Goal: Task Accomplishment & Management: Complete application form

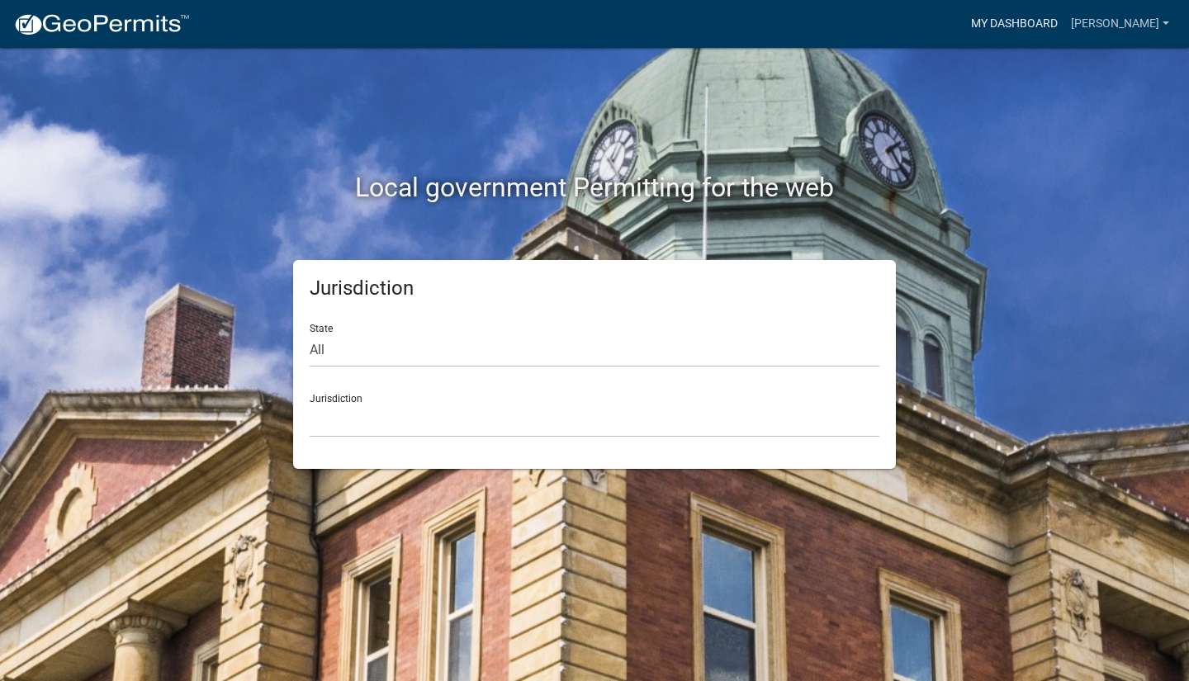
click at [1012, 27] on link "My Dashboard" at bounding box center [1014, 23] width 100 height 31
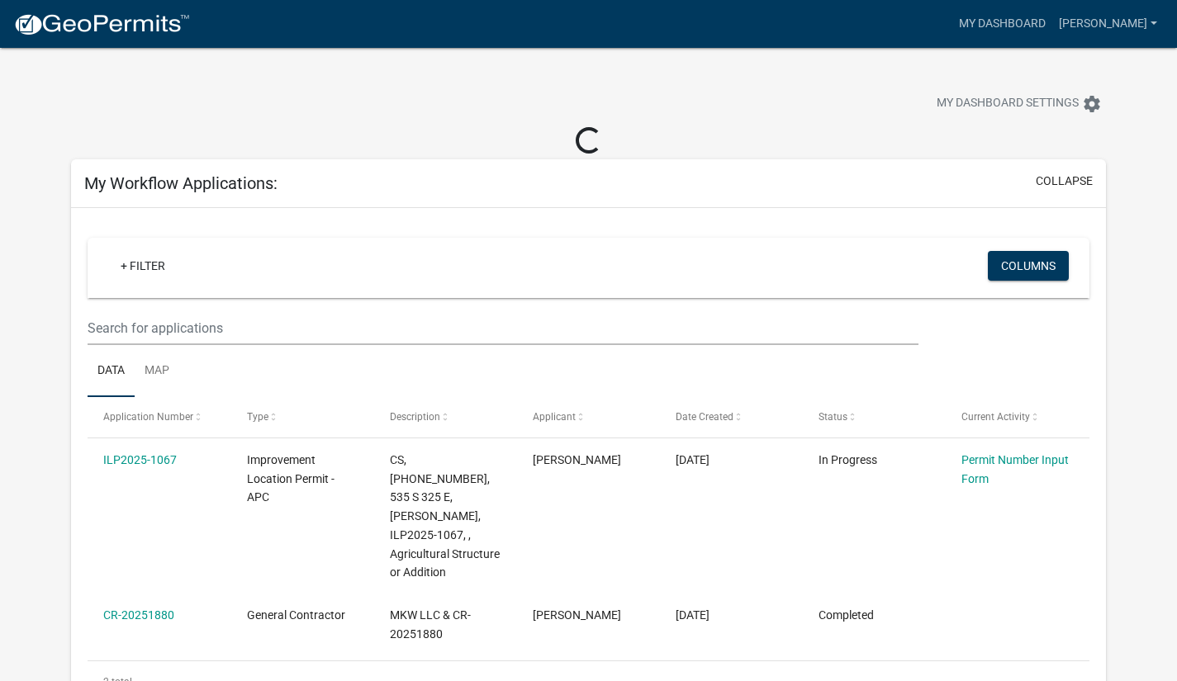
scroll to position [83, 0]
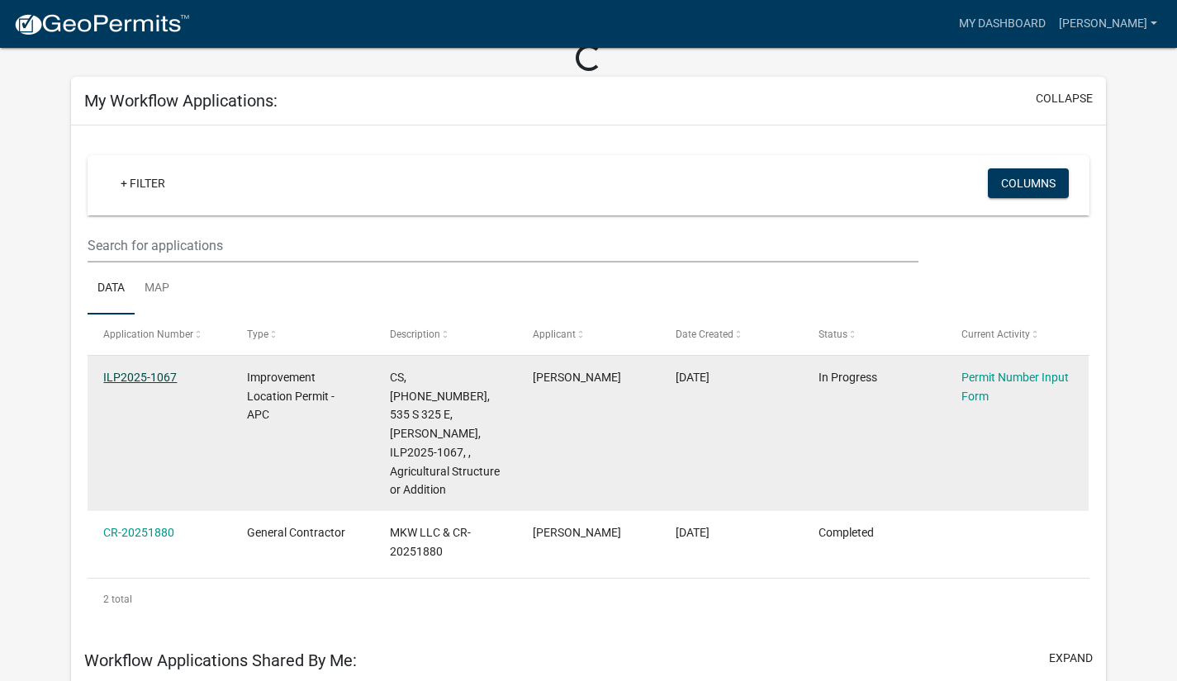
click at [137, 376] on link "ILP2025-1067" at bounding box center [139, 377] width 73 height 13
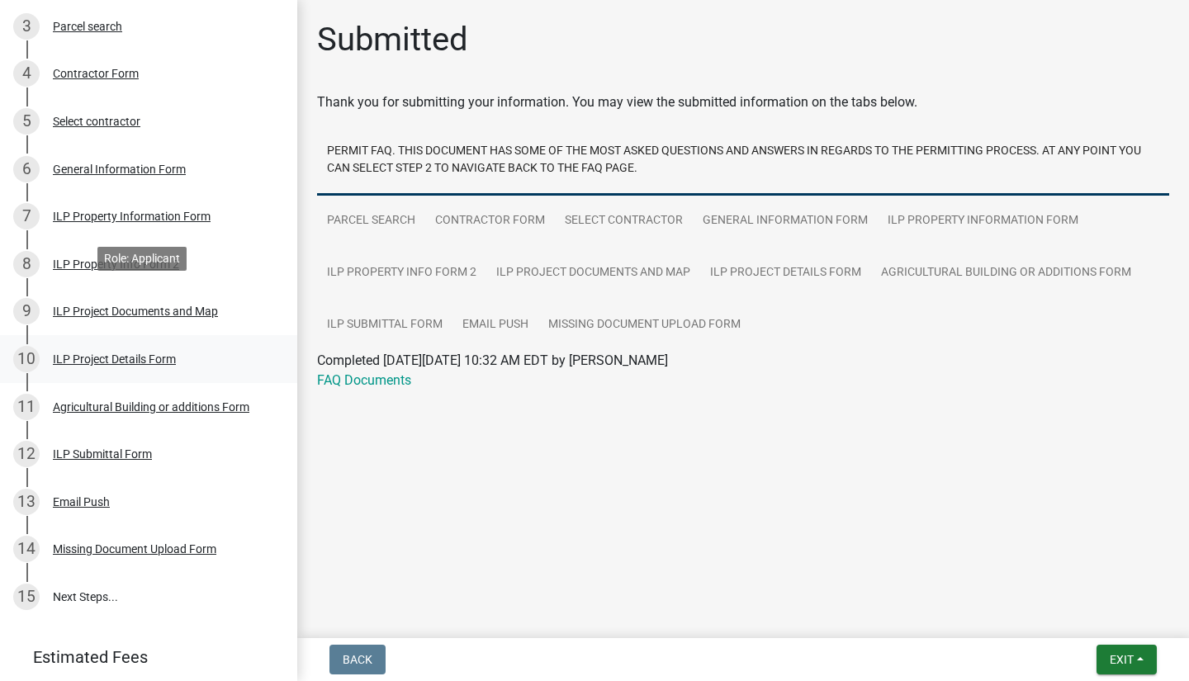
scroll to position [414, 0]
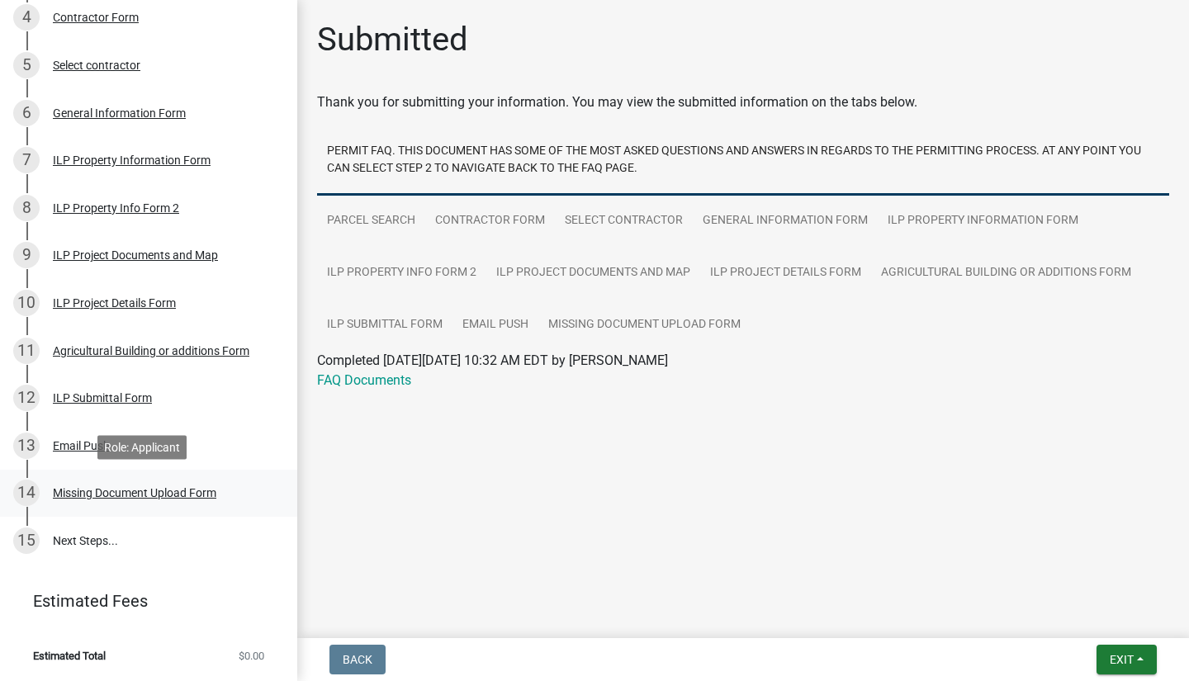
click at [72, 494] on div "Missing Document Upload Form" at bounding box center [135, 493] width 164 height 12
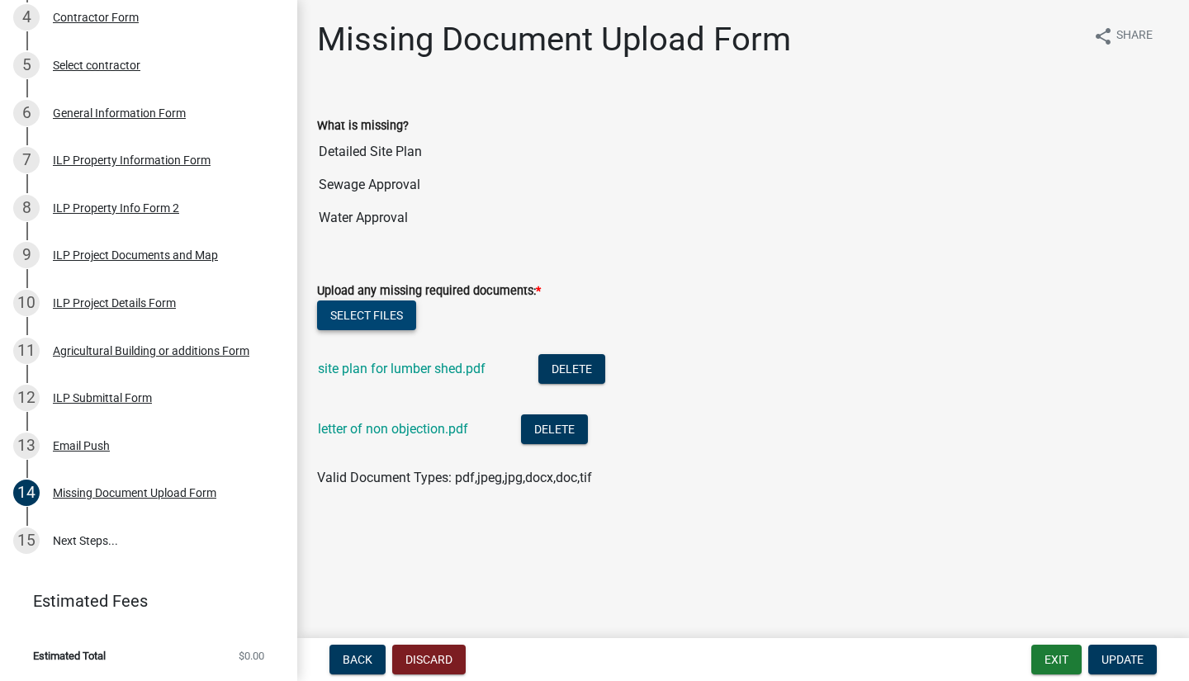
click at [384, 316] on button "Select files" at bounding box center [366, 316] width 99 height 30
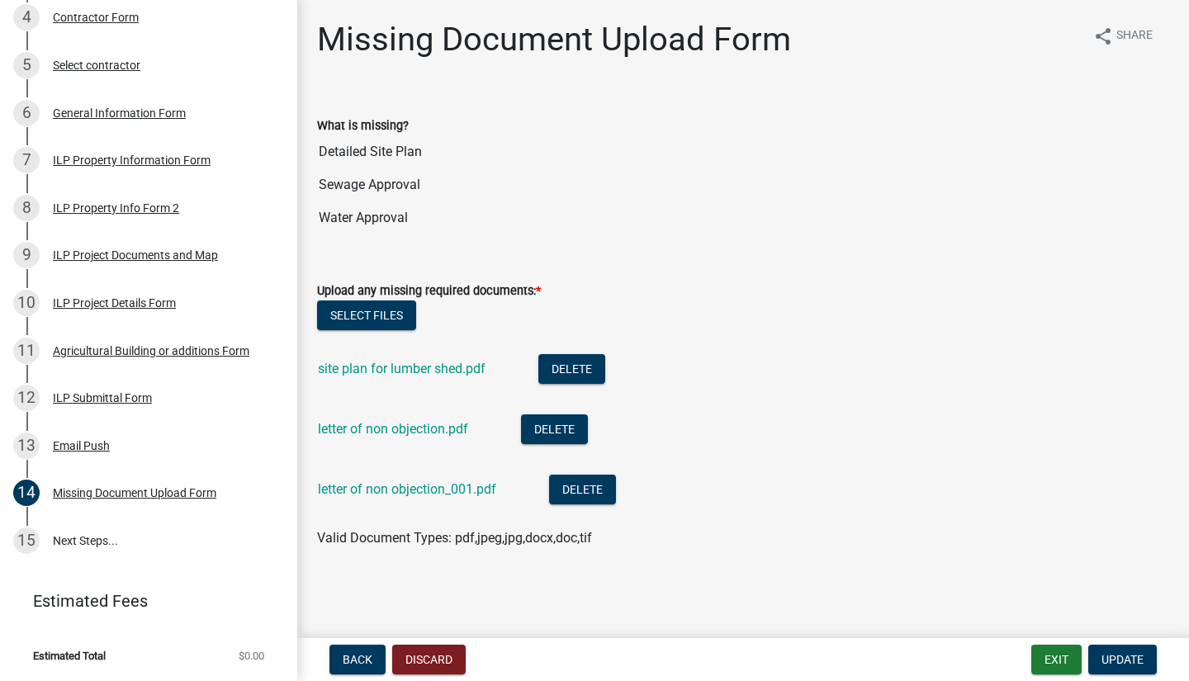
click at [838, 507] on li "letter of non objection_001.pdf Delete" at bounding box center [743, 492] width 852 height 60
click at [1111, 654] on span "Update" at bounding box center [1123, 659] width 42 height 13
